Goal: Task Accomplishment & Management: Complete application form

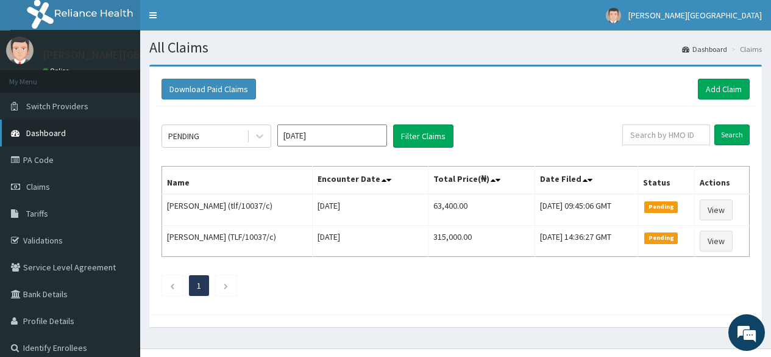
click at [49, 130] on span "Dashboard" at bounding box center [46, 132] width 40 height 11
drag, startPoint x: 780, startPoint y: 201, endPoint x: 775, endPoint y: 105, distance: 95.8
click at [771, 105] on html "R EL Toggle navigation Jesus Hospital Jesus Hospital - jilphospital@gmail.com M…" at bounding box center [385, 189] width 771 height 379
click at [733, 86] on link "Add Claim" at bounding box center [724, 89] width 52 height 21
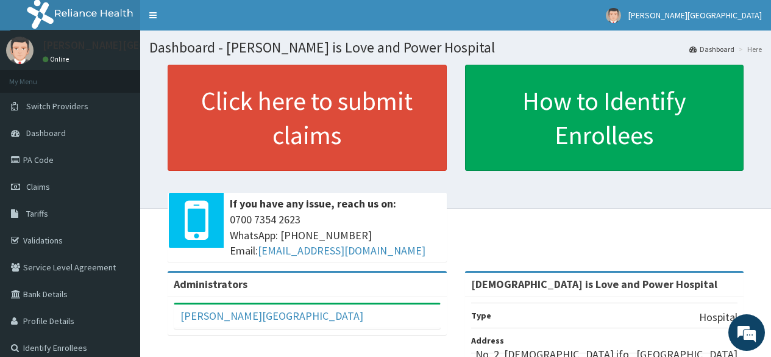
click at [63, 118] on link "Switch Providers" at bounding box center [70, 106] width 140 height 27
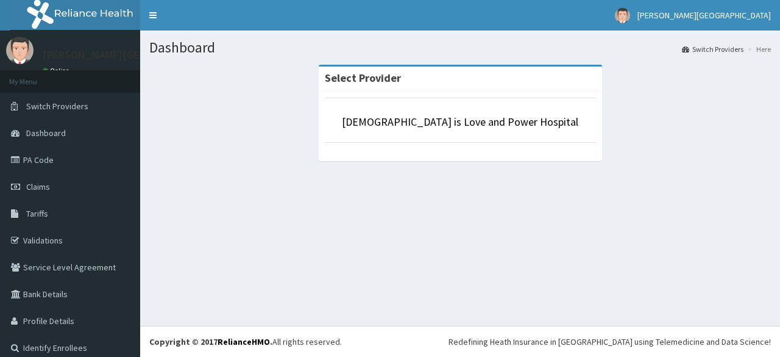
click at [44, 154] on link "PA Code" at bounding box center [70, 159] width 140 height 27
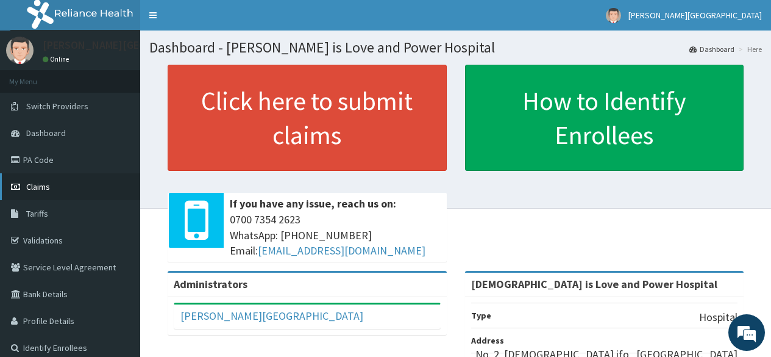
click at [43, 185] on span "Claims" at bounding box center [38, 186] width 24 height 11
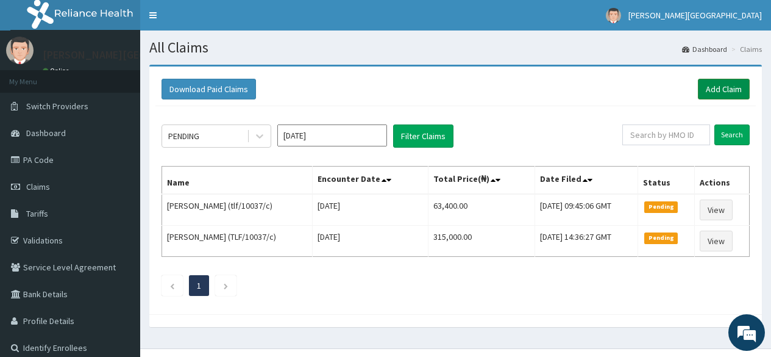
click at [722, 90] on link "Add Claim" at bounding box center [724, 89] width 52 height 21
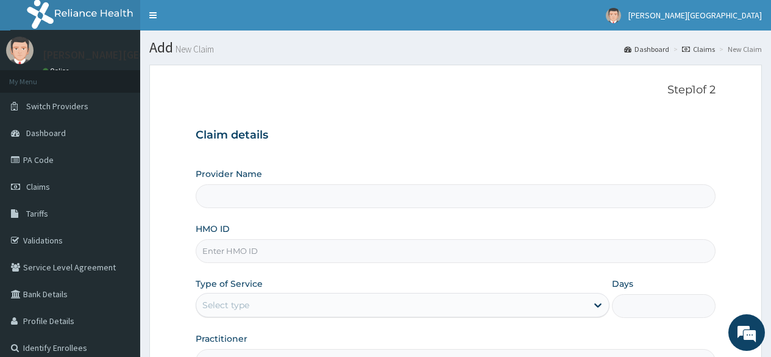
click at [491, 199] on input "Provider Name" at bounding box center [456, 196] width 520 height 24
click at [348, 258] on input "HMO ID" at bounding box center [456, 251] width 520 height 24
paste input "tlf/10037/c"
type input "tlf/10037/c"
type input "Jesus is Love and Power Hospital"
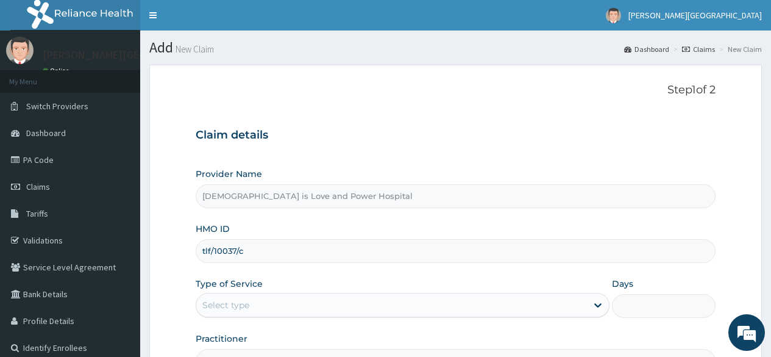
type input "tlf/10037/c"
click at [383, 301] on div "Select type" at bounding box center [391, 305] width 391 height 20
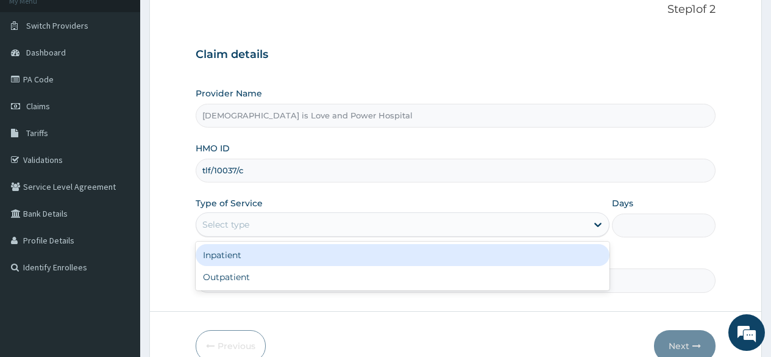
scroll to position [100, 0]
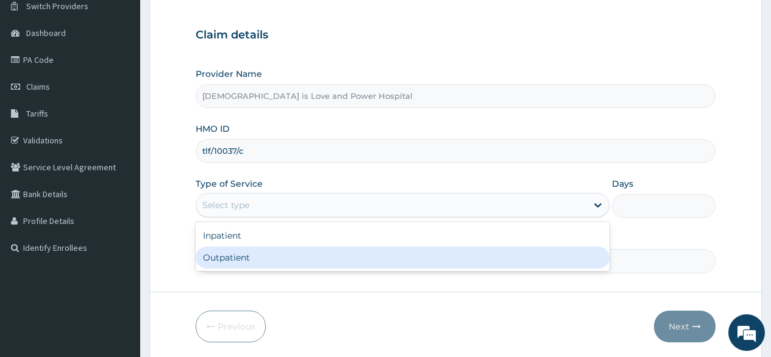
click at [447, 269] on div "Inpatient Outpatient" at bounding box center [403, 246] width 414 height 49
click at [459, 260] on div "Outpatient" at bounding box center [403, 257] width 414 height 22
type input "1"
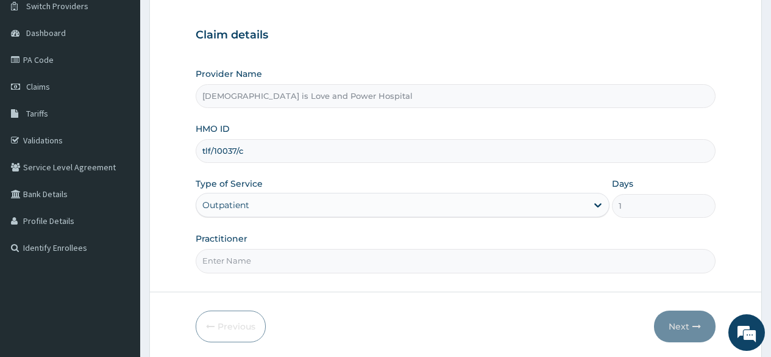
click at [444, 266] on input "Practitioner" at bounding box center [456, 261] width 520 height 24
type input "DR ATOZA"
click at [683, 327] on button "Next" at bounding box center [685, 326] width 62 height 32
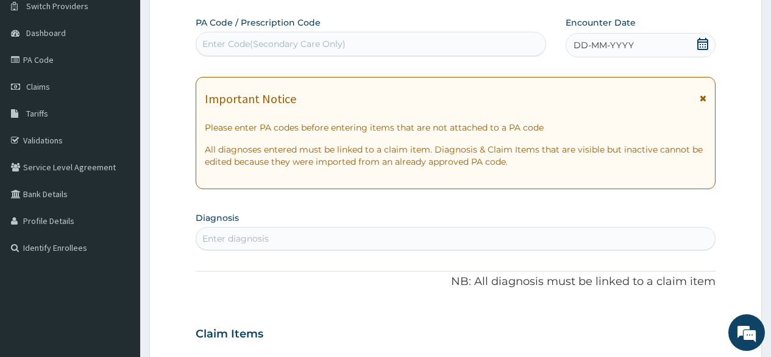
scroll to position [0, 0]
click at [261, 43] on div "Enter Code(Secondary Care Only)" at bounding box center [273, 44] width 143 height 12
paste input "PA/615AED"
type input "PA/615AED"
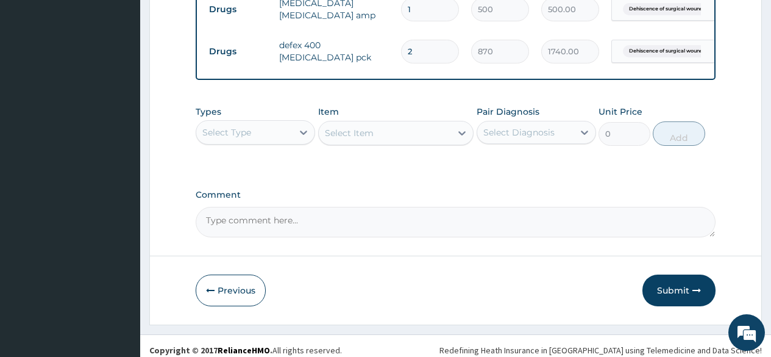
scroll to position [691, 0]
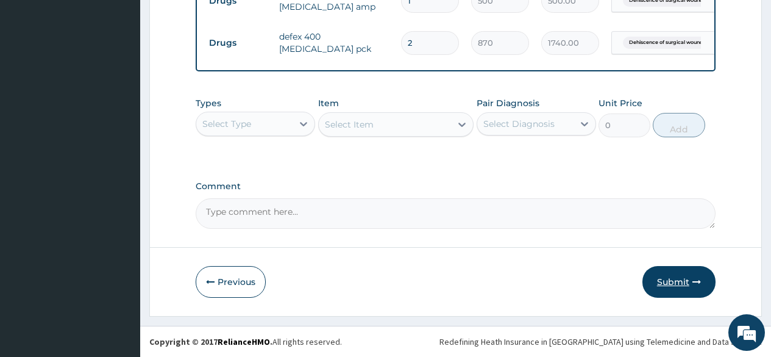
click at [667, 280] on button "Submit" at bounding box center [678, 282] width 73 height 32
